Goal: Task Accomplishment & Management: Manage account settings

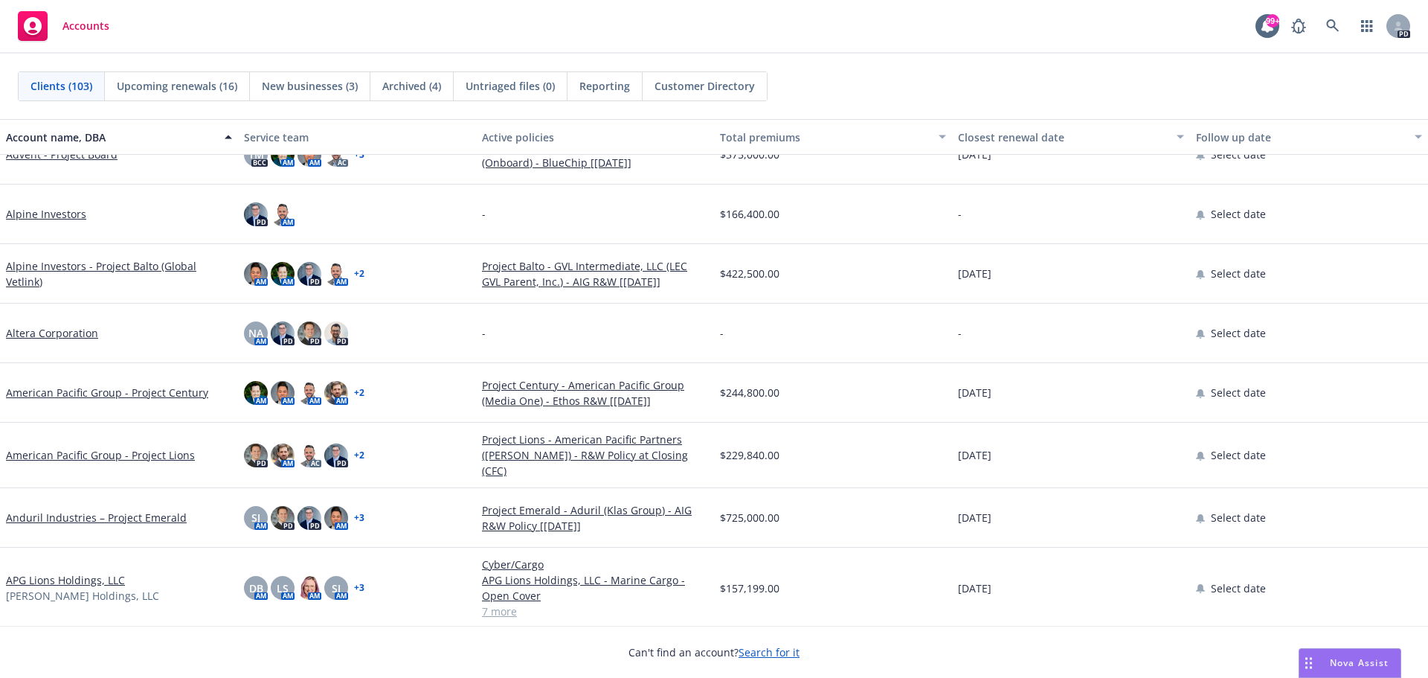
scroll to position [223, 0]
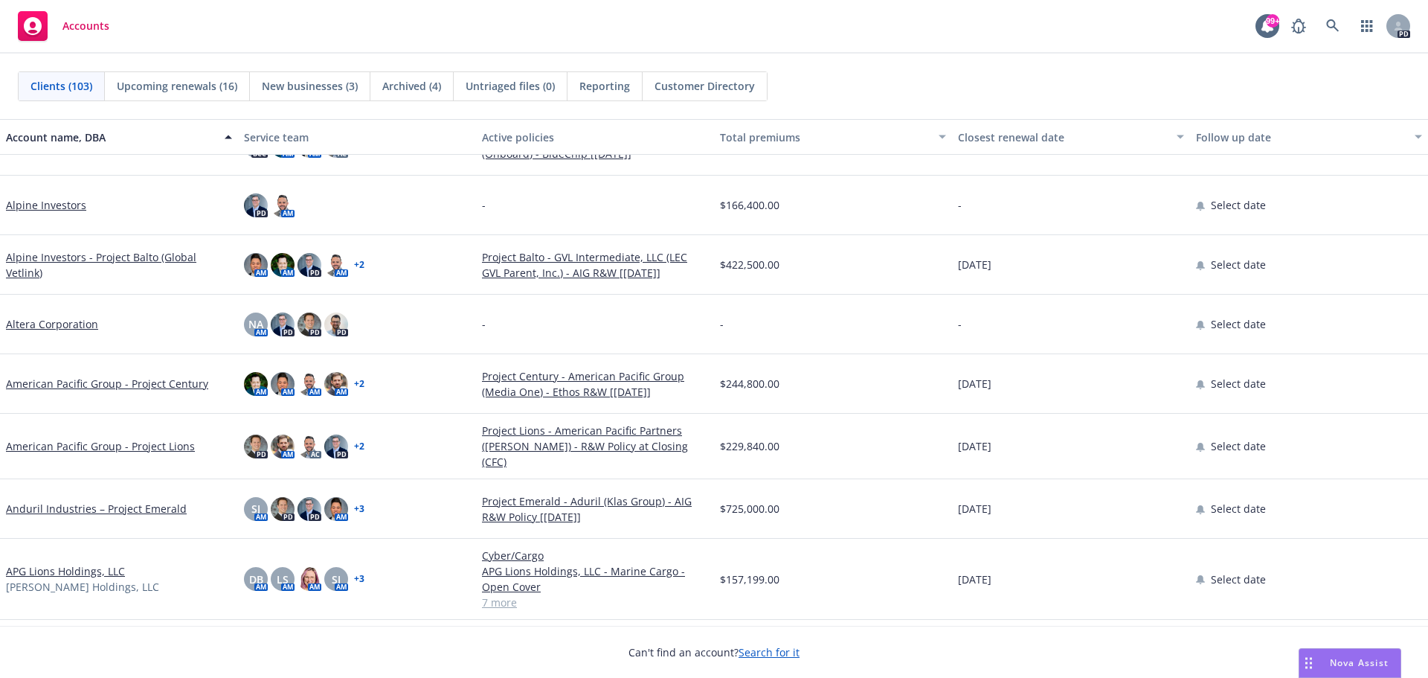
click at [65, 324] on link "Altera Corporation" at bounding box center [52, 324] width 92 height 16
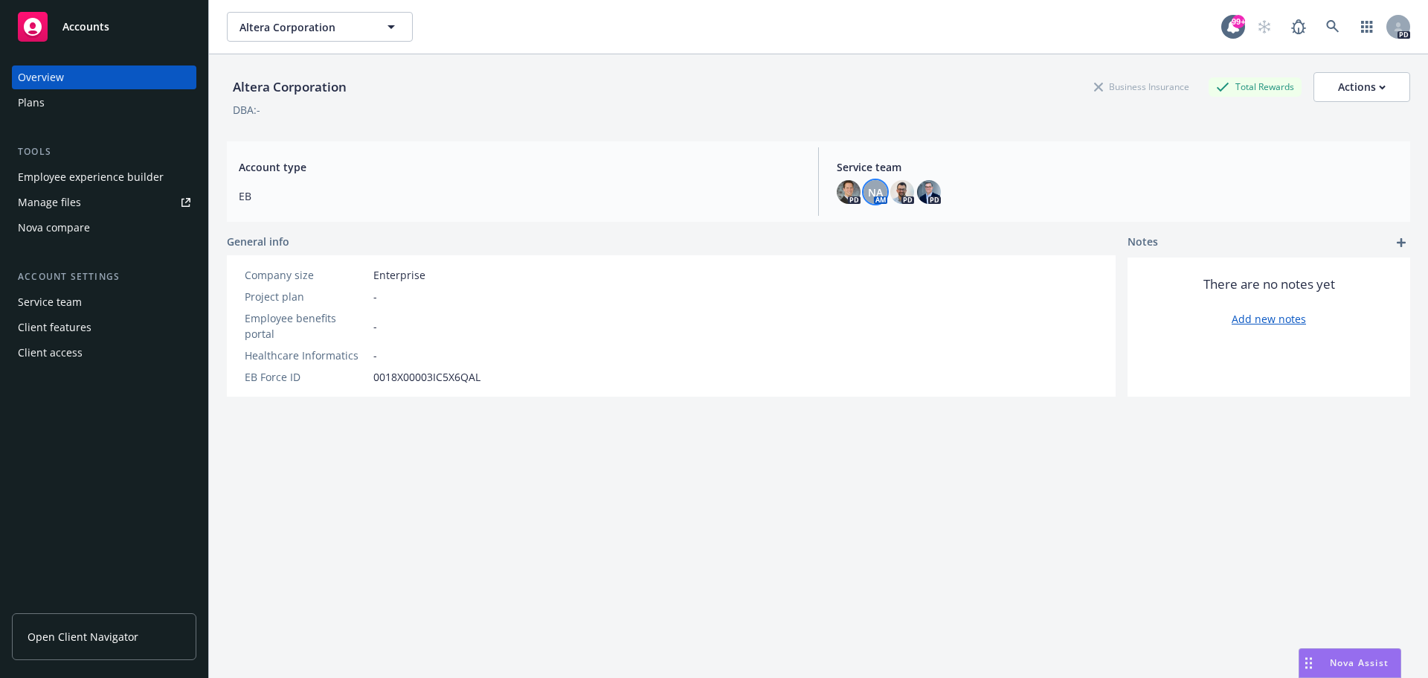
click at [870, 189] on span "NA" at bounding box center [875, 193] width 15 height 16
click at [841, 187] on img at bounding box center [849, 192] width 24 height 24
click at [870, 192] on span "NA" at bounding box center [875, 193] width 15 height 16
click at [896, 191] on img at bounding box center [903, 192] width 24 height 24
click at [931, 190] on img at bounding box center [929, 192] width 24 height 24
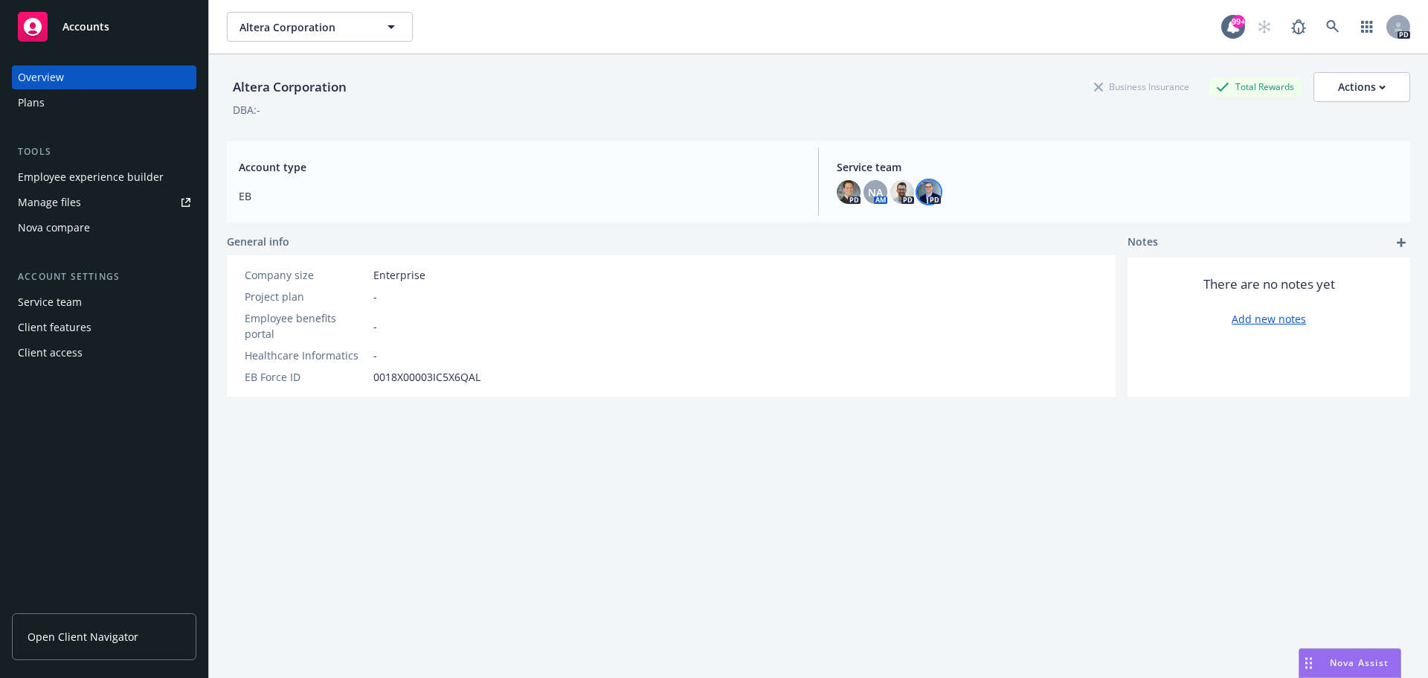
click at [606, 533] on div "Altera Corporation Business Insurance Total Rewards Actions DBA: - Account type…" at bounding box center [819, 384] width 1184 height 660
click at [65, 308] on div "Service team" at bounding box center [50, 302] width 64 height 24
